Goal: Information Seeking & Learning: Learn about a topic

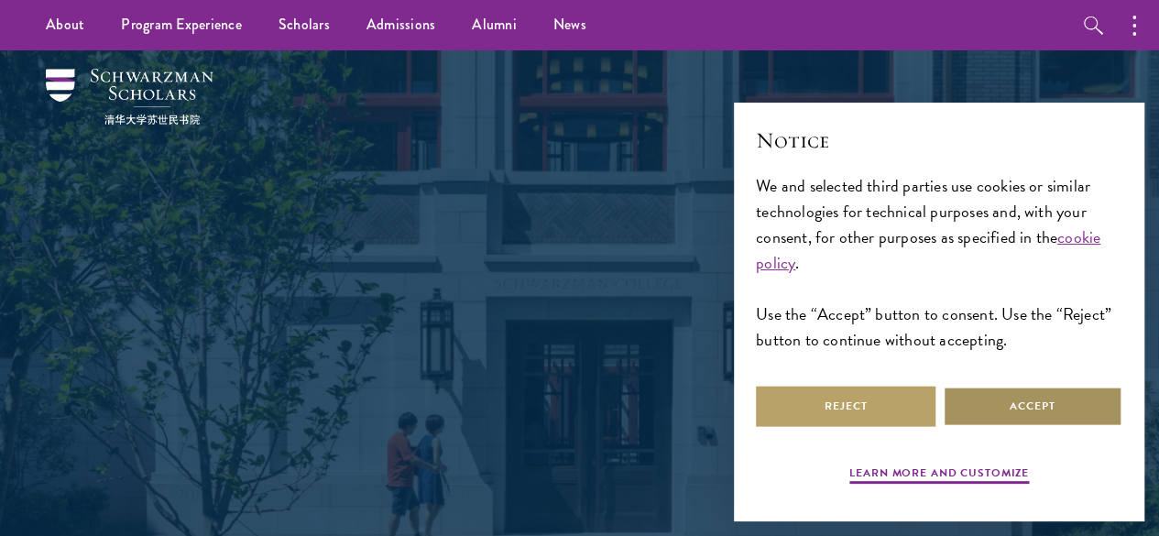
click at [1028, 404] on button "Accept" at bounding box center [1031, 406] width 179 height 41
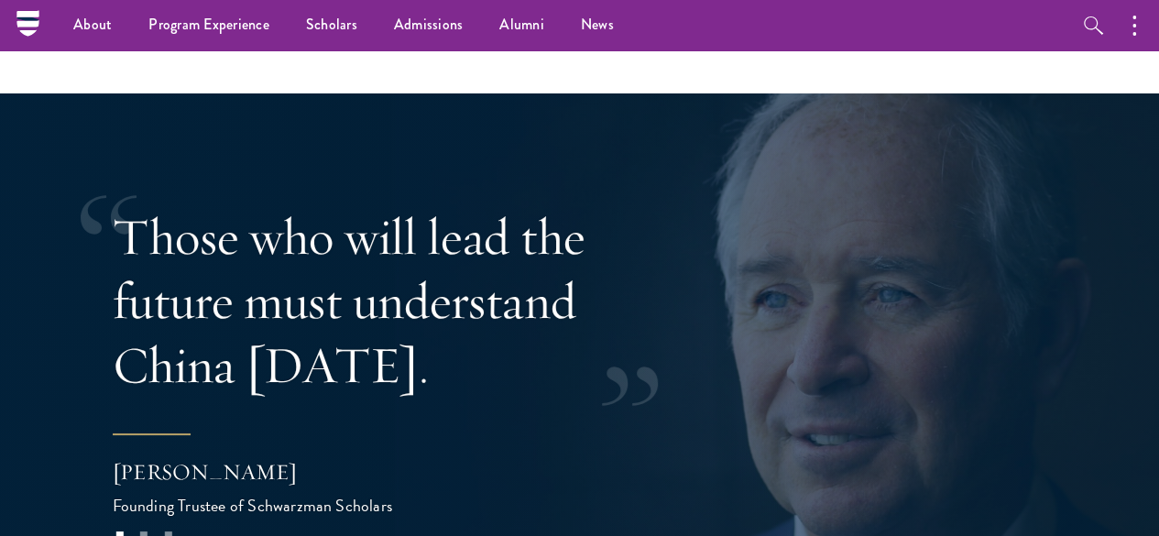
scroll to position [3329, 0]
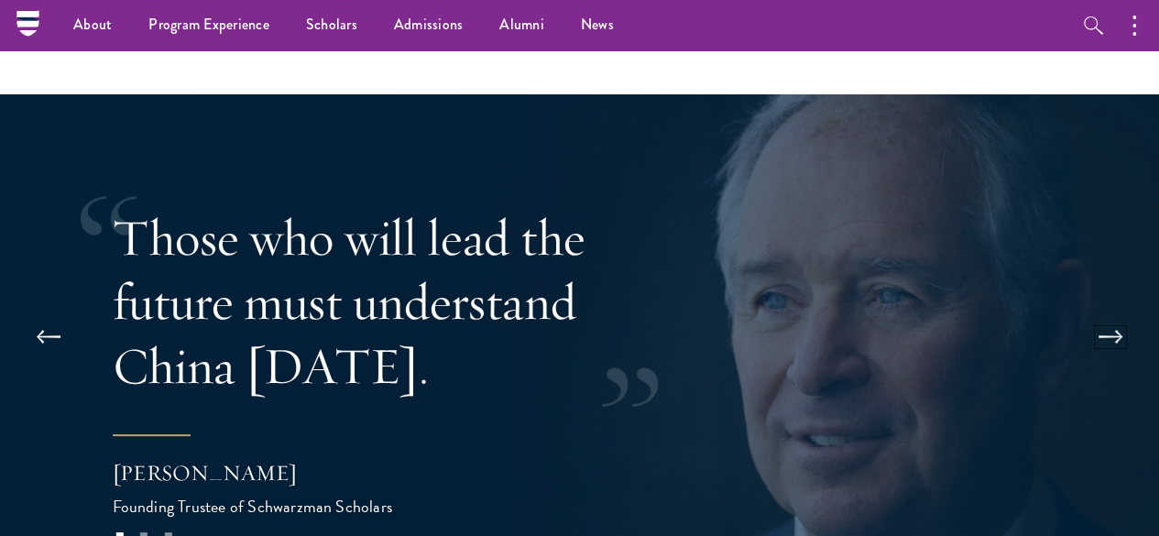
click at [1119, 311] on button at bounding box center [1110, 336] width 60 height 51
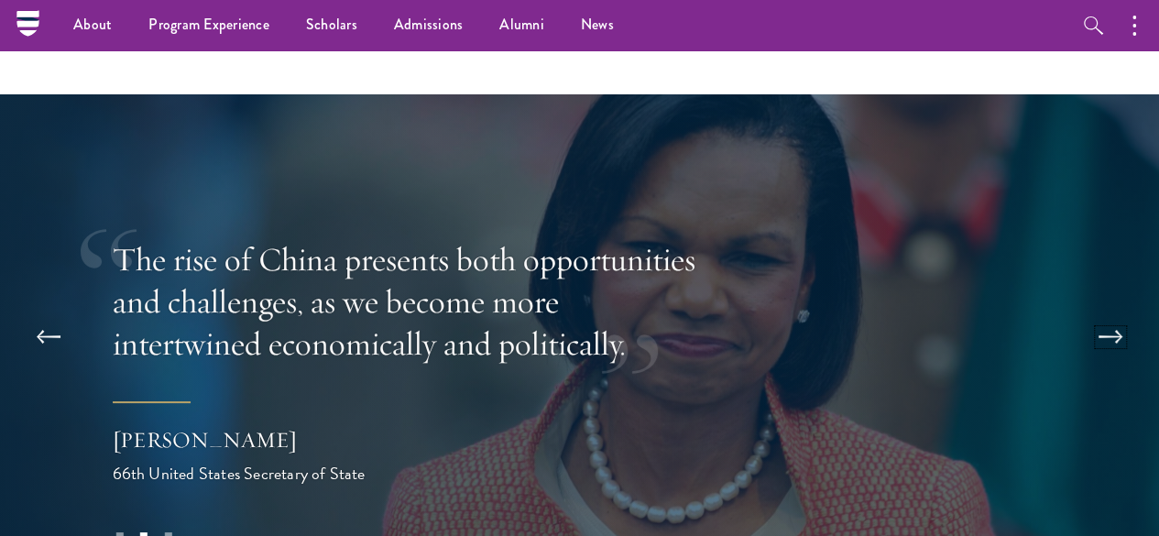
click at [1119, 311] on button at bounding box center [1110, 336] width 60 height 51
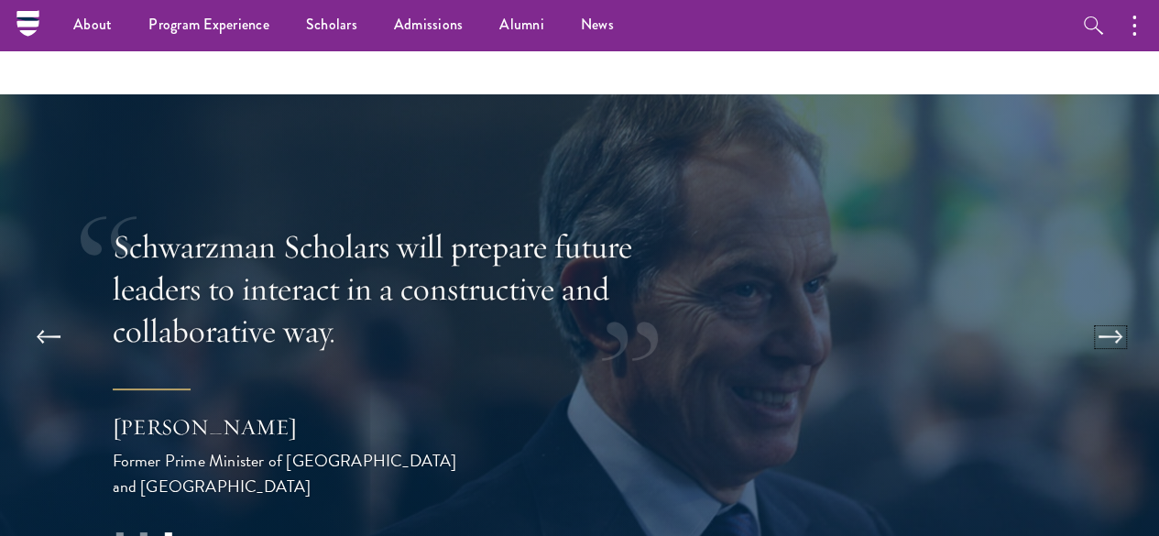
click at [1119, 311] on button at bounding box center [1110, 336] width 60 height 51
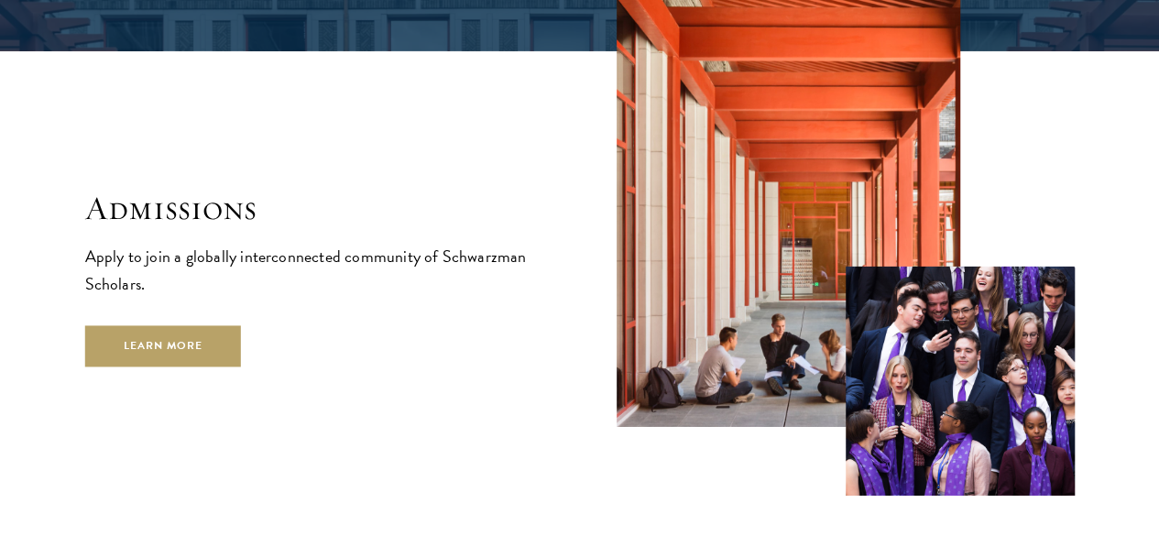
scroll to position [2819, 0]
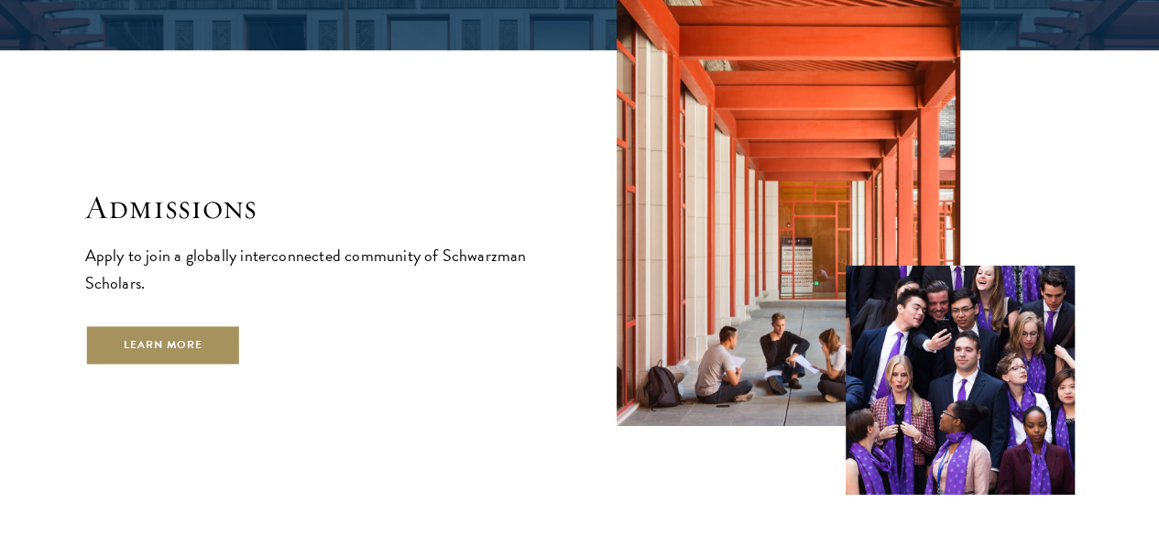
click at [242, 365] on link "Learn More" at bounding box center [163, 344] width 157 height 41
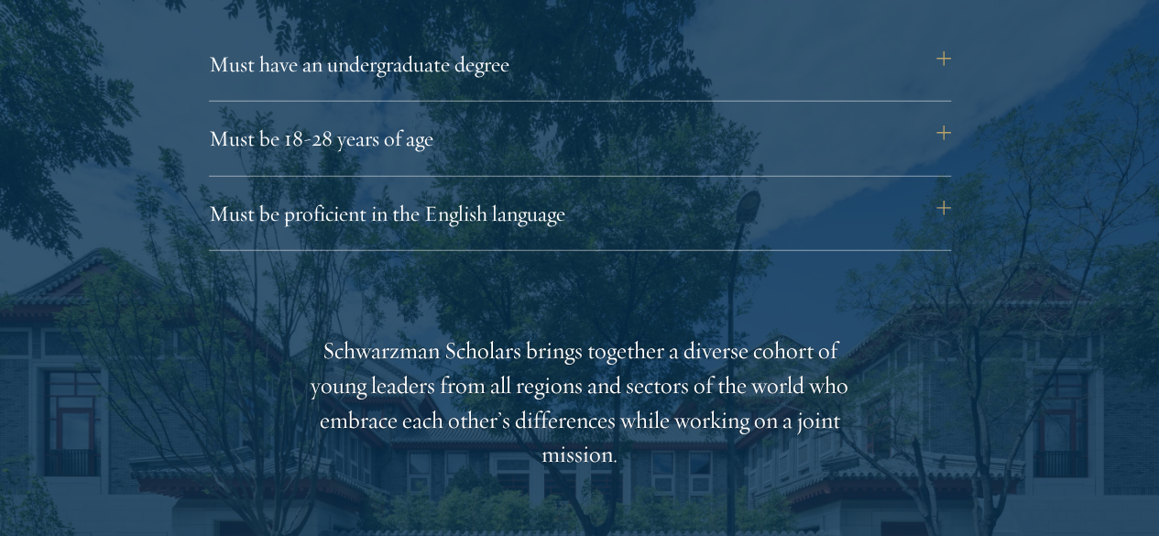
scroll to position [2587, 0]
click at [579, 190] on button "Must be proficient in the English language" at bounding box center [589, 212] width 742 height 44
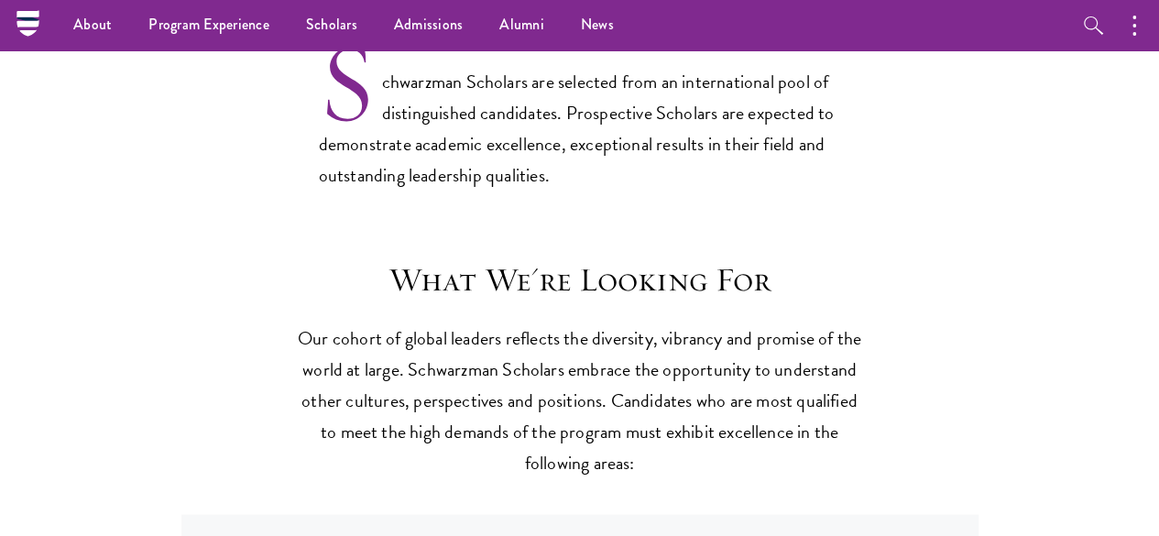
scroll to position [1479, 0]
